Goal: Task Accomplishment & Management: Manage account settings

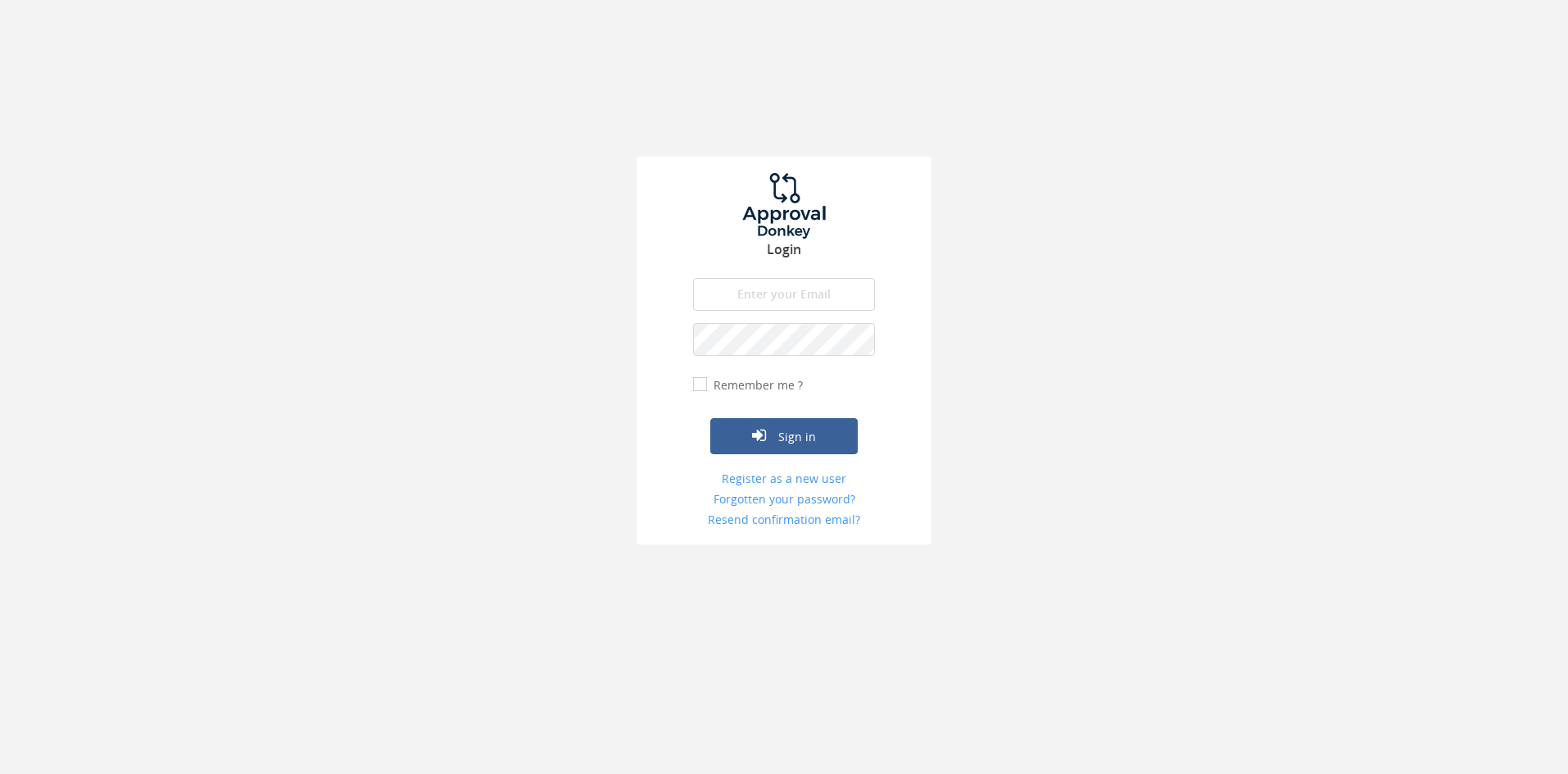
click at [760, 302] on input "email" at bounding box center [784, 294] width 182 height 33
type input "[EMAIL_ADDRESS][DOMAIN_NAME]"
click at [710, 418] on button "Sign in" at bounding box center [783, 436] width 147 height 36
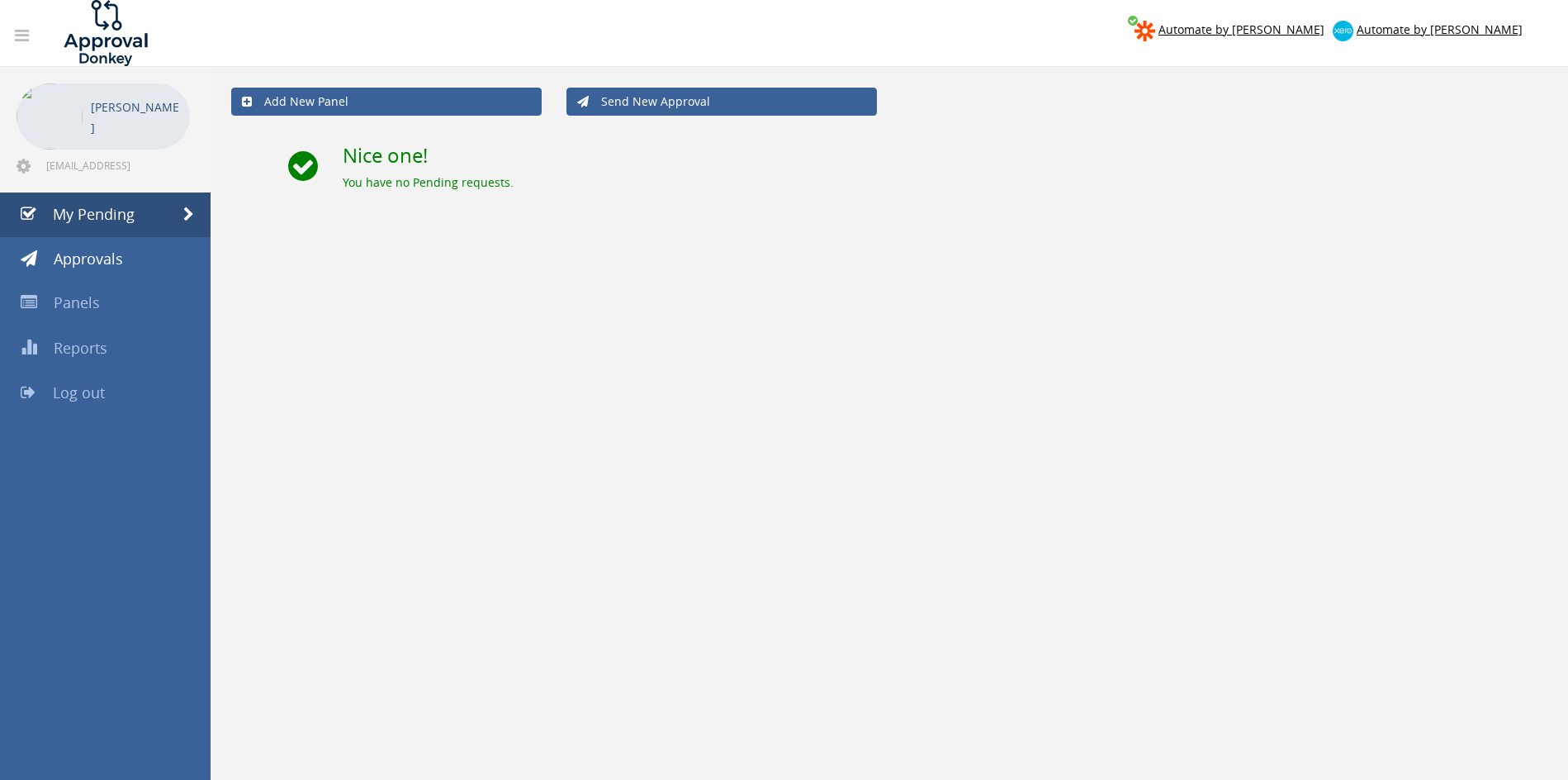
click at [109, 394] on link "Log out" at bounding box center [105, 393] width 210 height 44
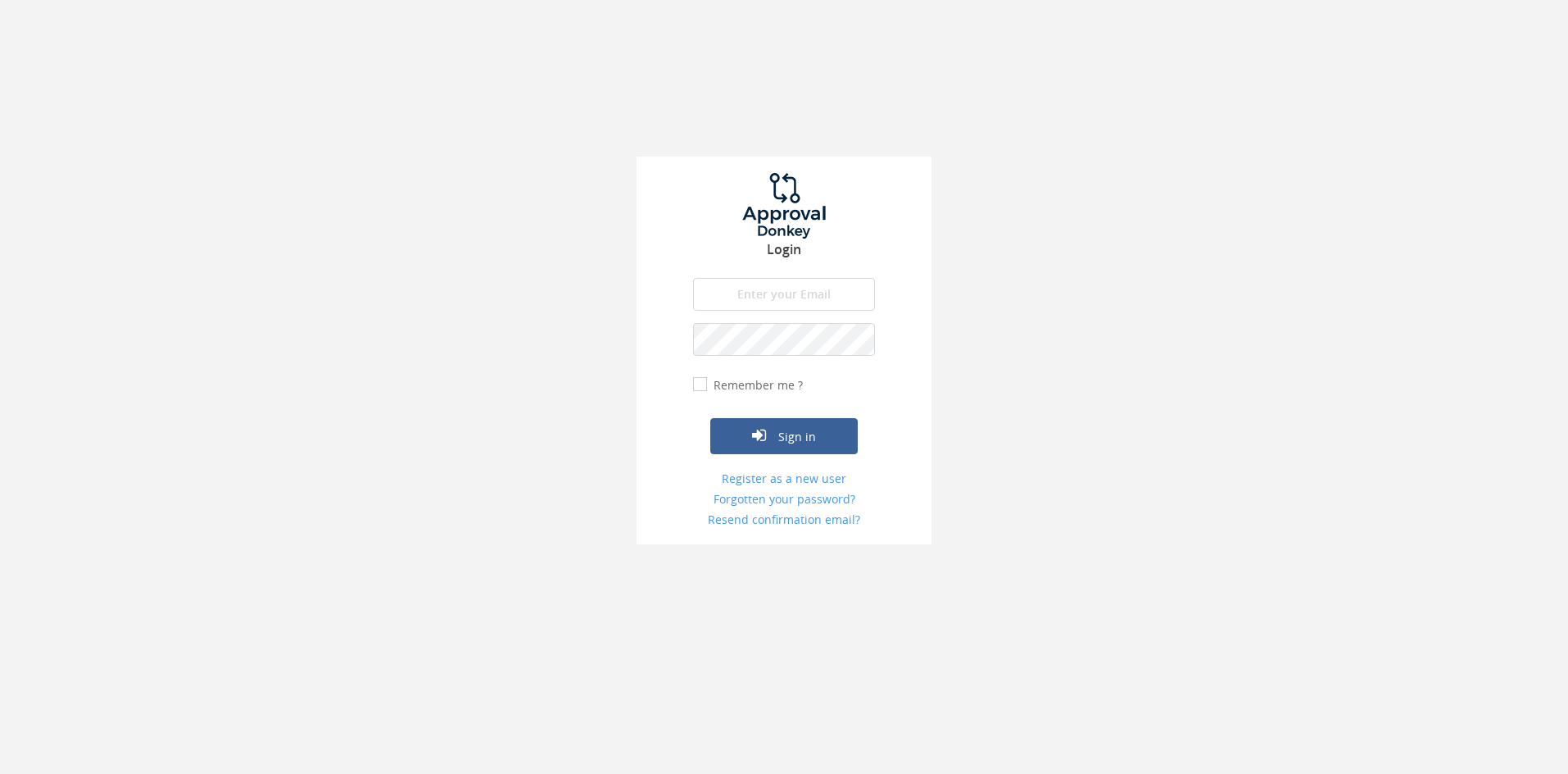
click at [802, 293] on input "email" at bounding box center [784, 294] width 182 height 33
type input "[EMAIL_ADDRESS][DOMAIN_NAME]"
click at [710, 418] on button "Sign in" at bounding box center [783, 436] width 147 height 36
